Goal: Task Accomplishment & Management: Use online tool/utility

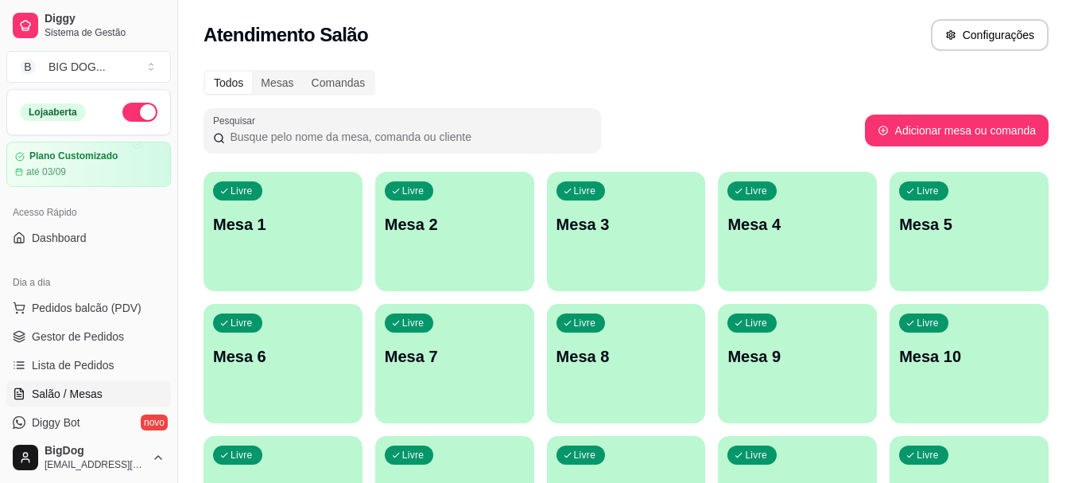
click at [87, 339] on span "Gestor de Pedidos" at bounding box center [78, 336] width 92 height 16
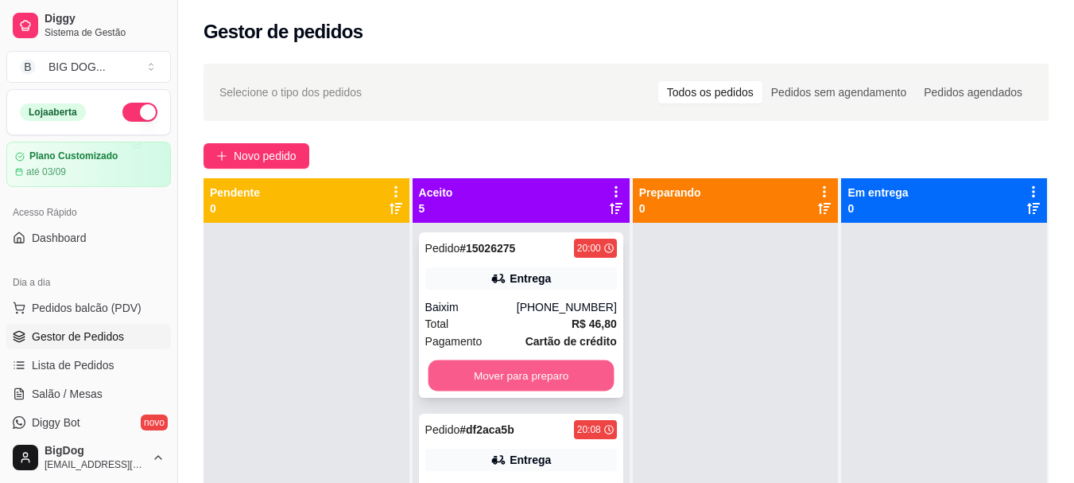
click at [526, 368] on button "Mover para preparo" at bounding box center [521, 375] width 186 height 31
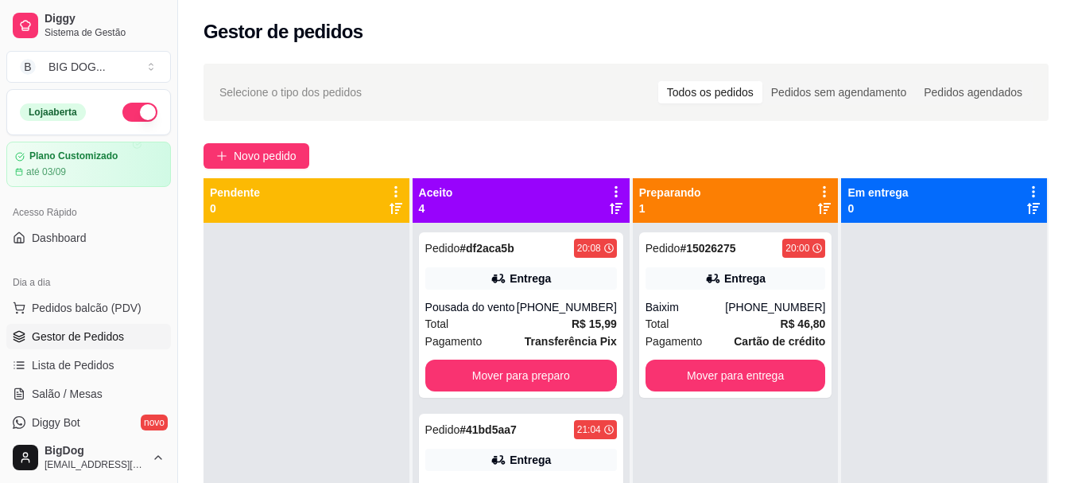
click at [526, 368] on div "Pedido # df2aca5b 20:08 Entrega Pousada do vento [PHONE_NUMBER] Total R$ 15,99 …" at bounding box center [521, 314] width 204 height 165
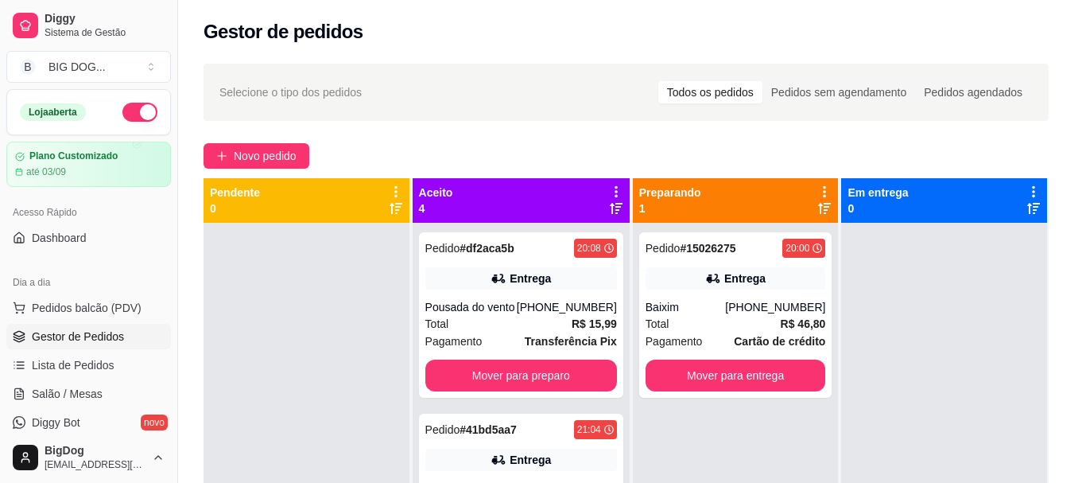
click at [531, 396] on button "Cancelar pedido" at bounding box center [559, 406] width 127 height 32
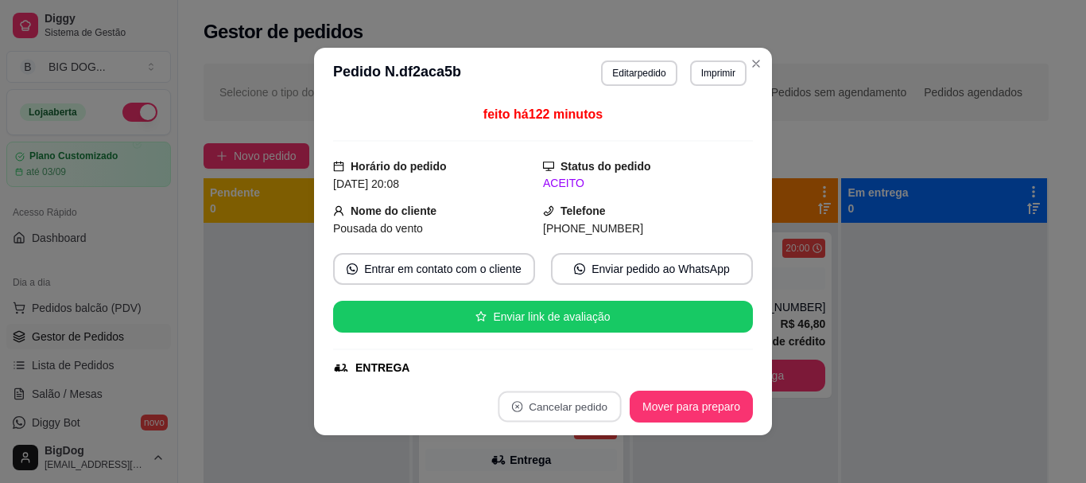
click at [523, 355] on button "não" at bounding box center [525, 367] width 61 height 30
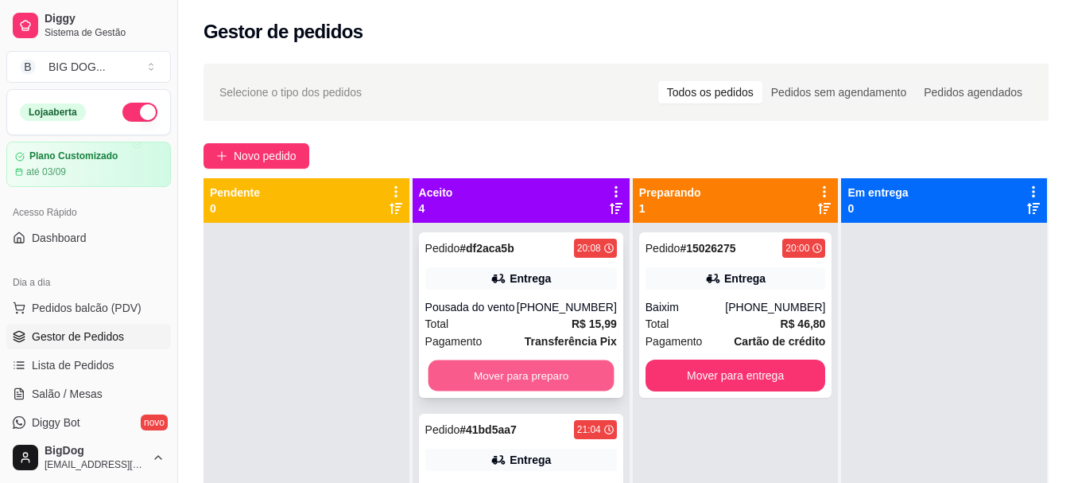
click at [537, 386] on button "Mover para preparo" at bounding box center [521, 375] width 186 height 31
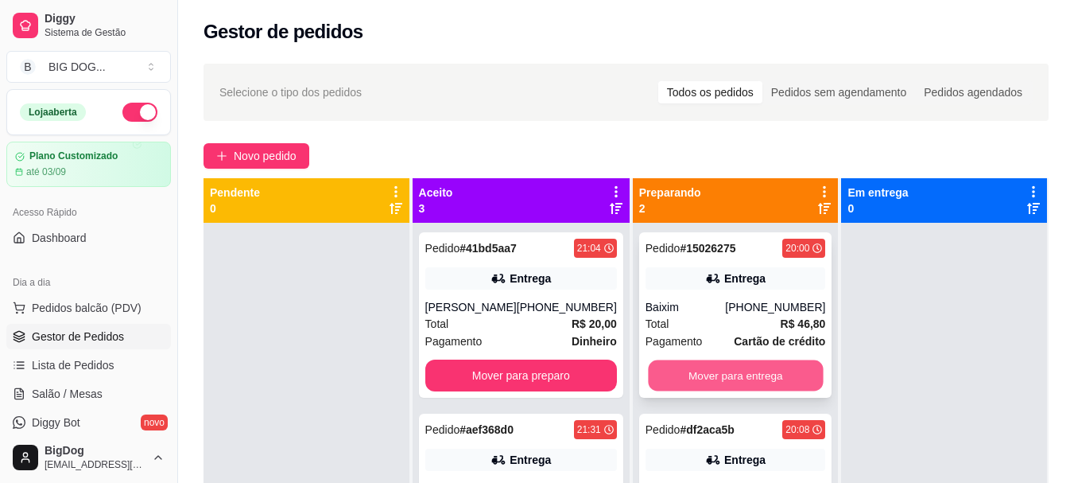
click at [697, 370] on button "Mover para entrega" at bounding box center [735, 375] width 175 height 31
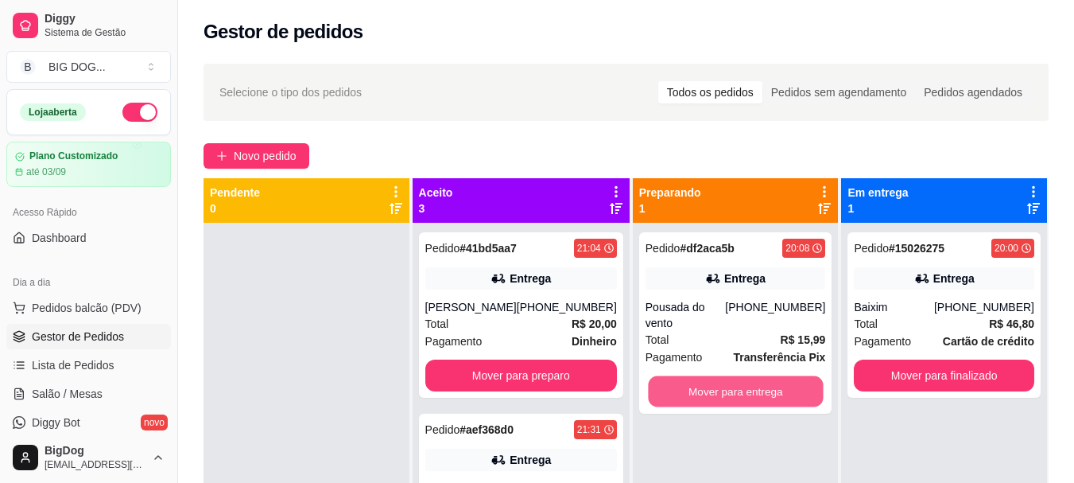
click at [697, 376] on button "Mover para entrega" at bounding box center [735, 391] width 175 height 31
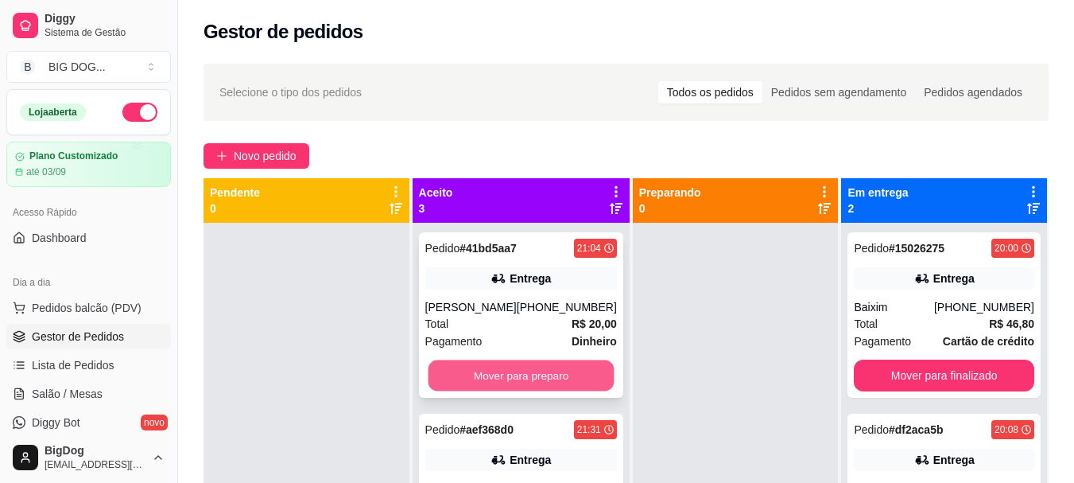
click at [549, 379] on button "Mover para preparo" at bounding box center [521, 375] width 186 height 31
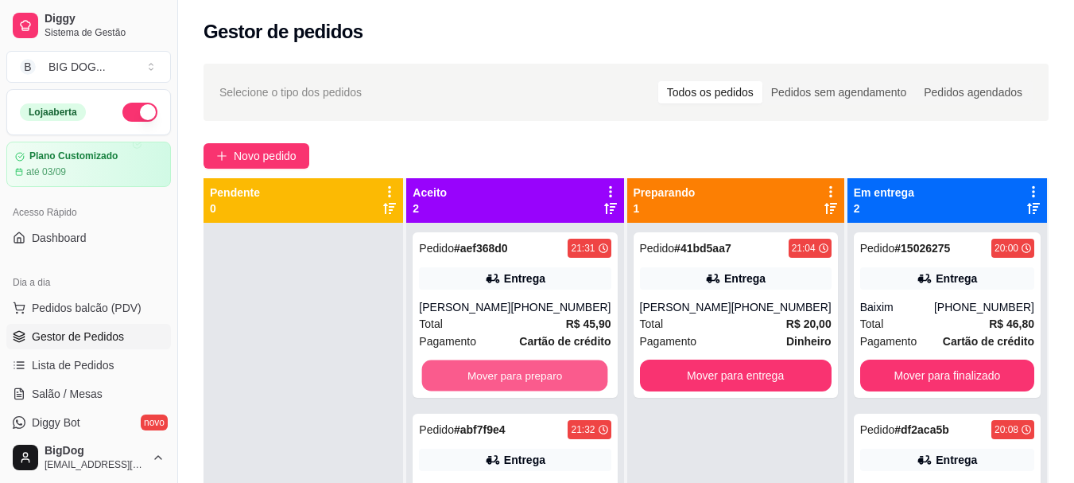
click at [549, 379] on button "Mover para preparo" at bounding box center [515, 375] width 186 height 31
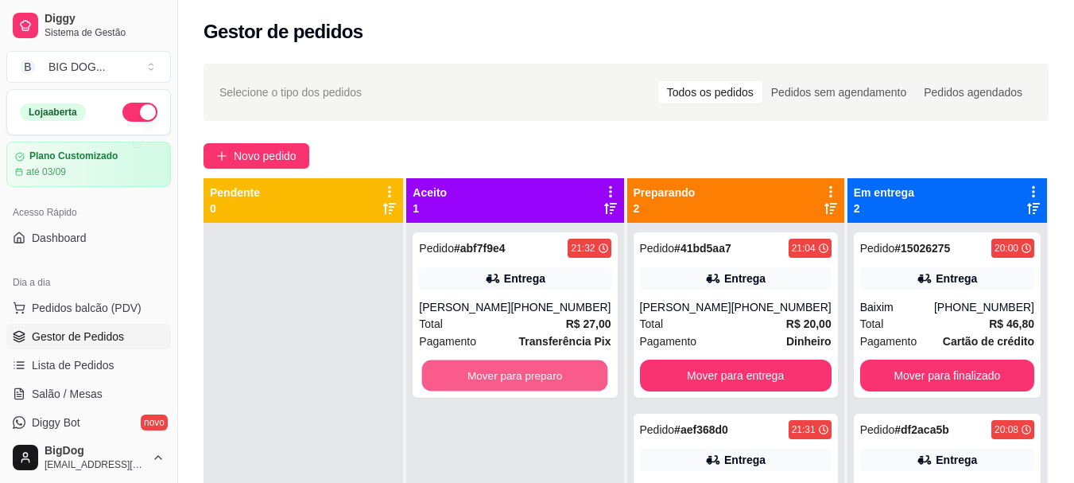
click at [549, 379] on button "Mover para preparo" at bounding box center [515, 375] width 186 height 31
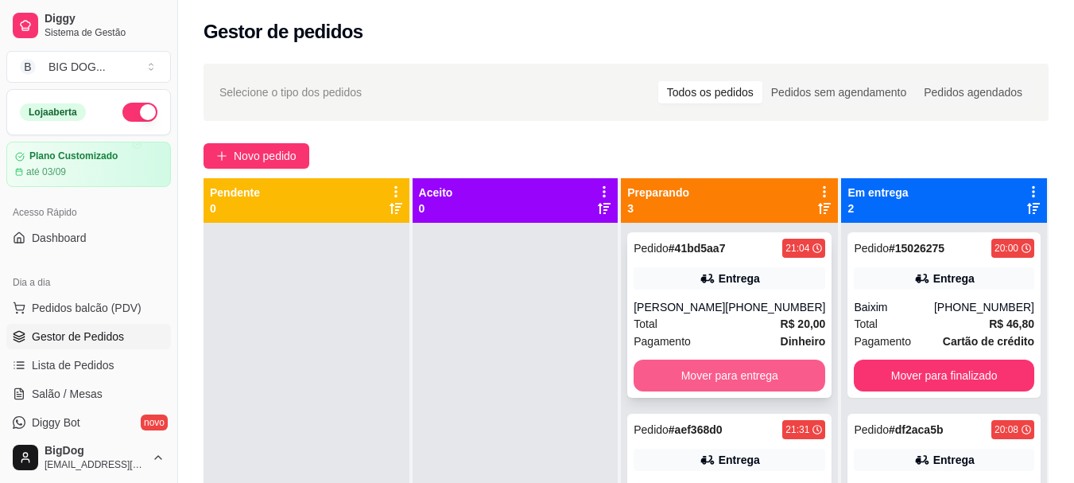
click at [683, 374] on button "Mover para entrega" at bounding box center [730, 375] width 192 height 32
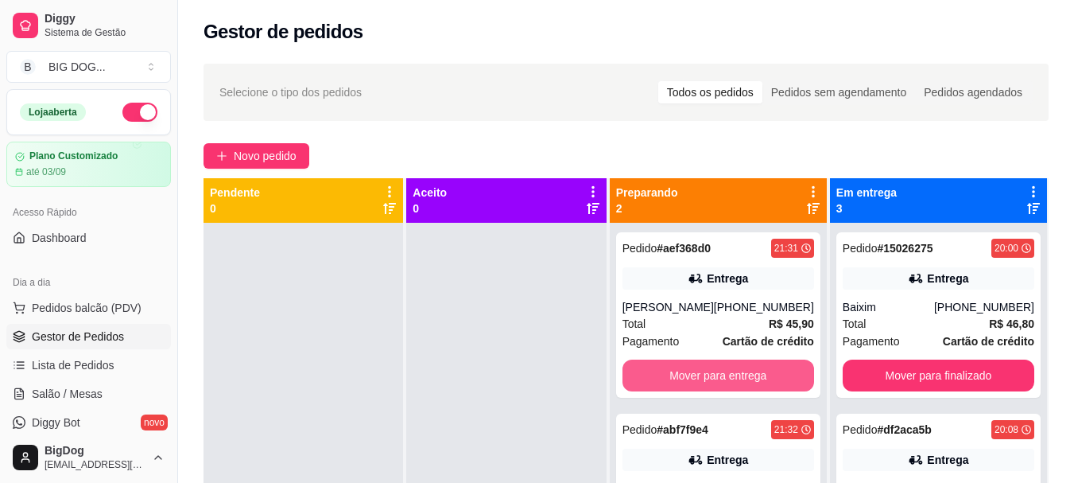
click at [683, 374] on button "Mover para entrega" at bounding box center [718, 375] width 192 height 32
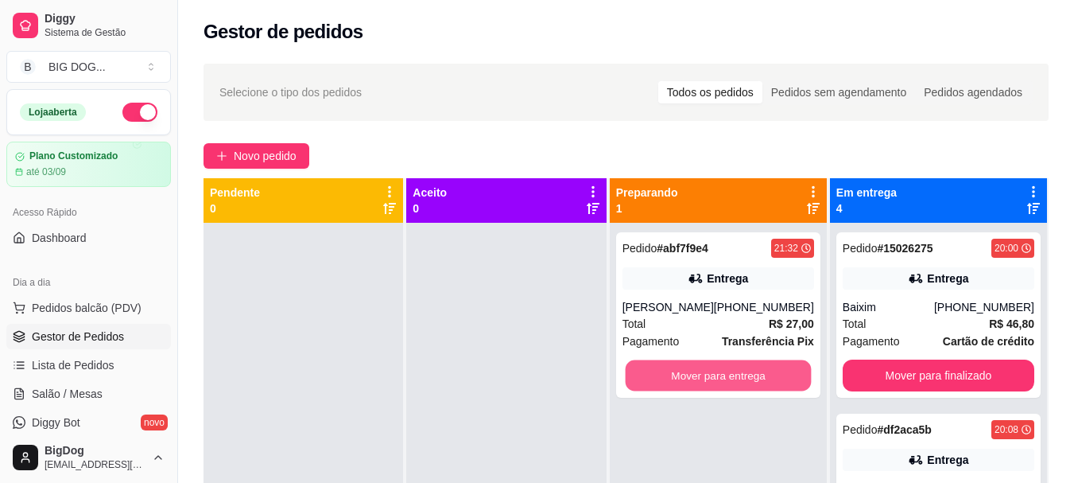
click at [683, 374] on button "Mover para entrega" at bounding box center [718, 375] width 186 height 31
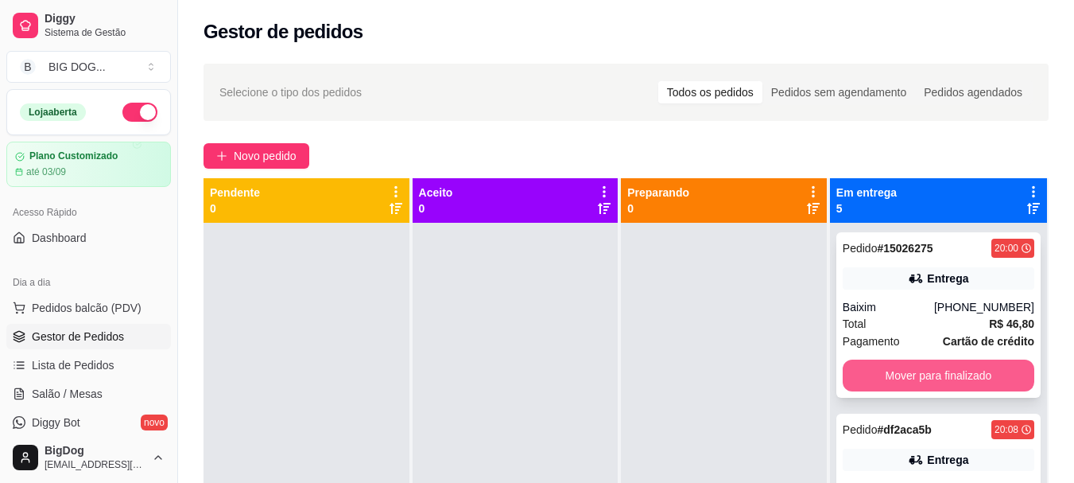
click at [875, 387] on button "Mover para finalizado" at bounding box center [939, 375] width 192 height 32
click at [875, 387] on button "Mover para finalizado" at bounding box center [938, 375] width 186 height 31
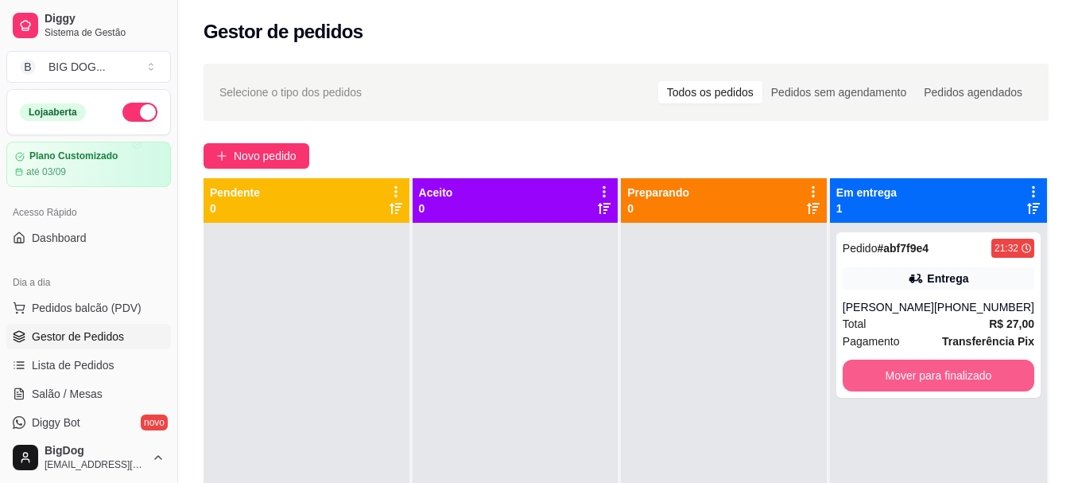
click at [875, 387] on button "Mover para finalizado" at bounding box center [939, 375] width 192 height 32
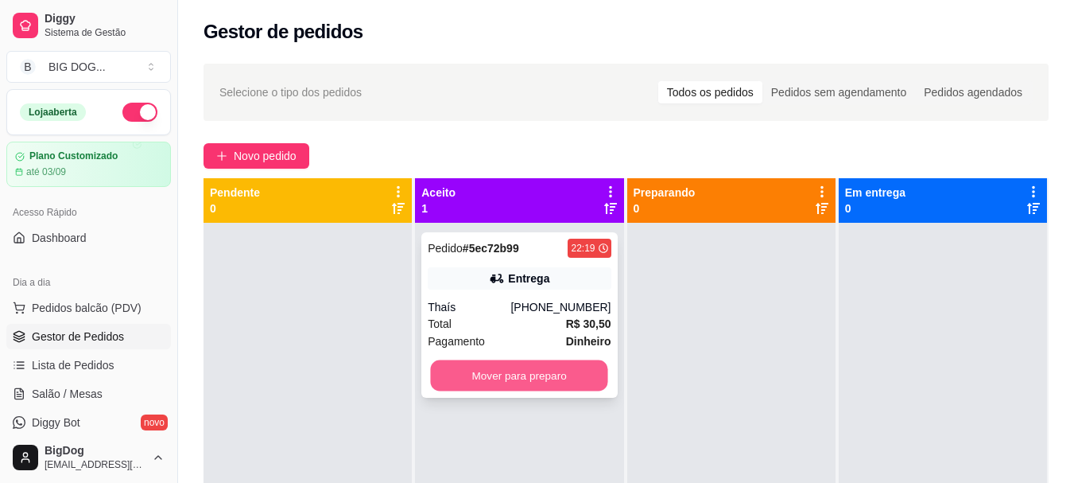
click at [554, 369] on button "Mover para preparo" at bounding box center [519, 375] width 177 height 31
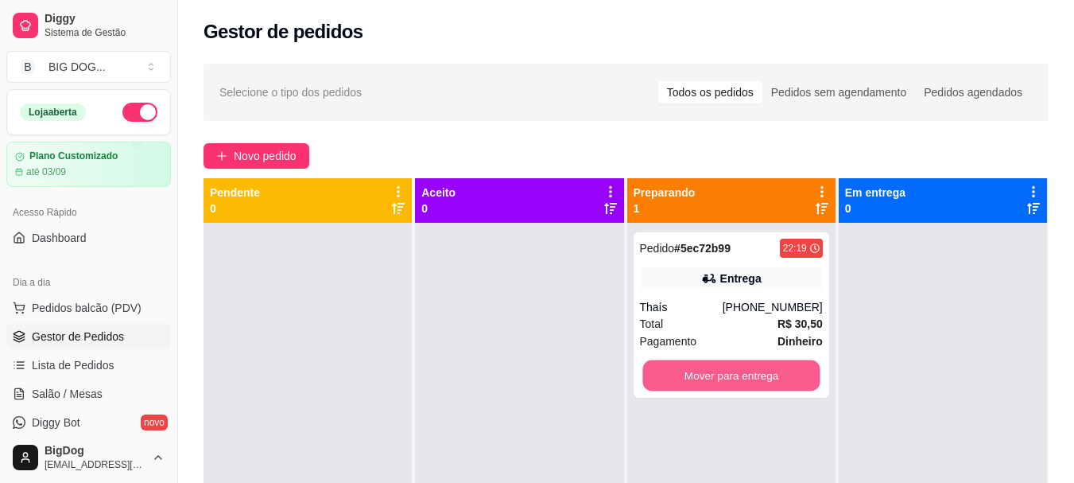
click at [702, 373] on button "Mover para entrega" at bounding box center [730, 375] width 177 height 31
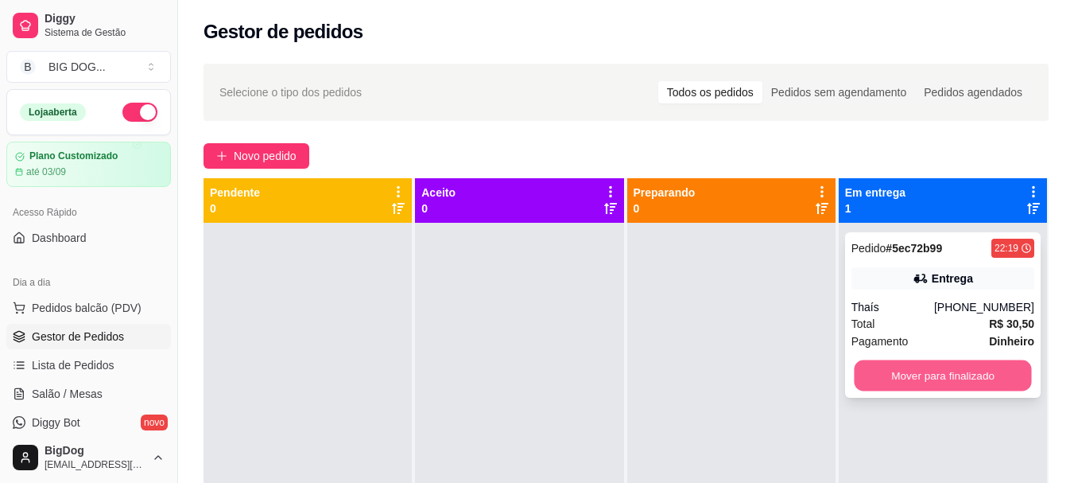
click at [917, 382] on button "Mover para finalizado" at bounding box center [942, 375] width 177 height 31
